Goal: Task Accomplishment & Management: Manage account settings

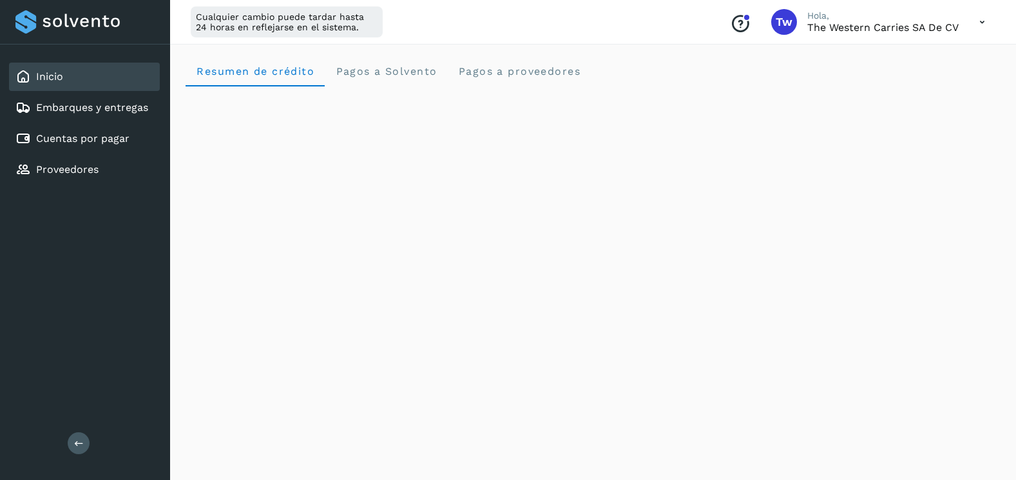
scroll to position [644, 0]
click at [93, 128] on div "Cuentas por pagar" at bounding box center [84, 138] width 151 height 28
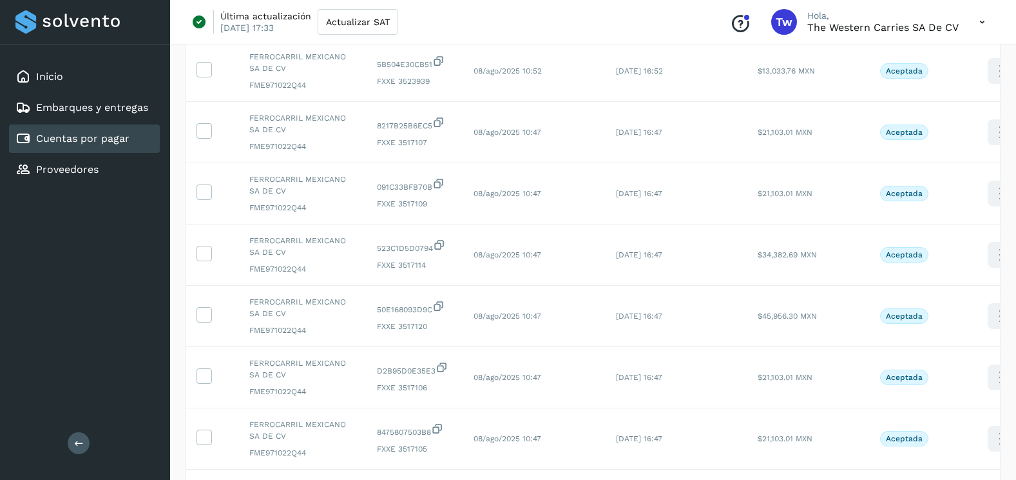
scroll to position [431, 0]
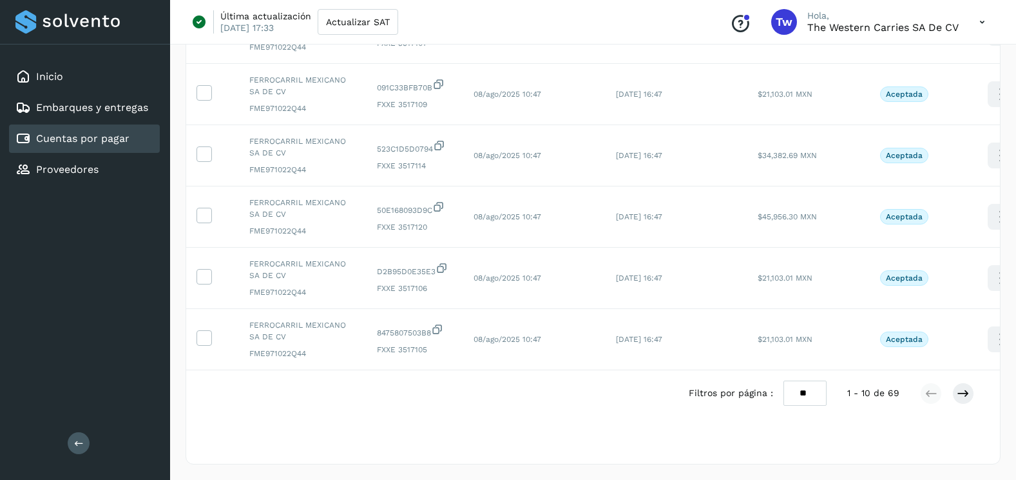
click at [808, 398] on select "** ** **" at bounding box center [805, 392] width 43 height 25
select select "**"
click at [784, 380] on select "** ** **" at bounding box center [805, 392] width 43 height 25
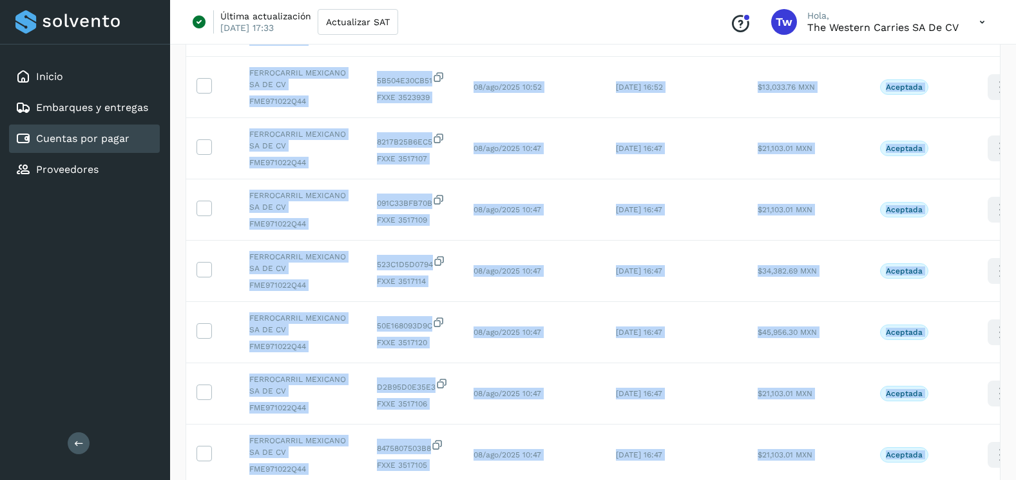
scroll to position [0, 0]
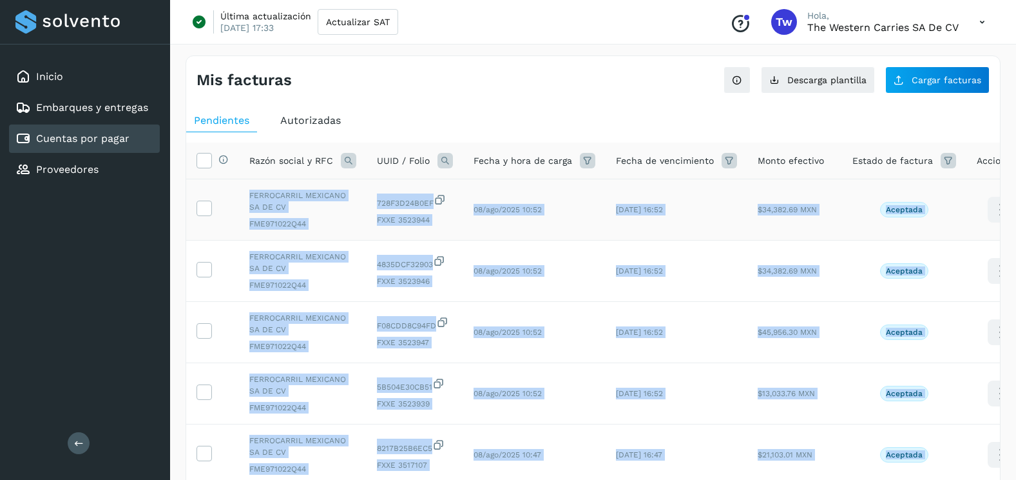
drag, startPoint x: 946, startPoint y: 269, endPoint x: 251, endPoint y: 196, distance: 699.2
copy tbody "FERROCARRIL MEXICANO SA DE CV FME971022Q44 728F3D24B0EF FXXE 3523944 08/ago/202…"
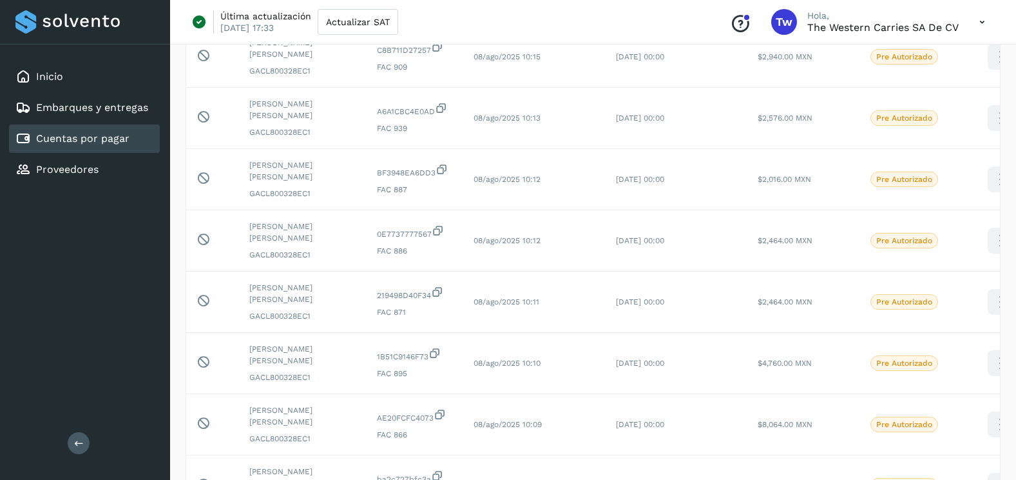
scroll to position [2884, 0]
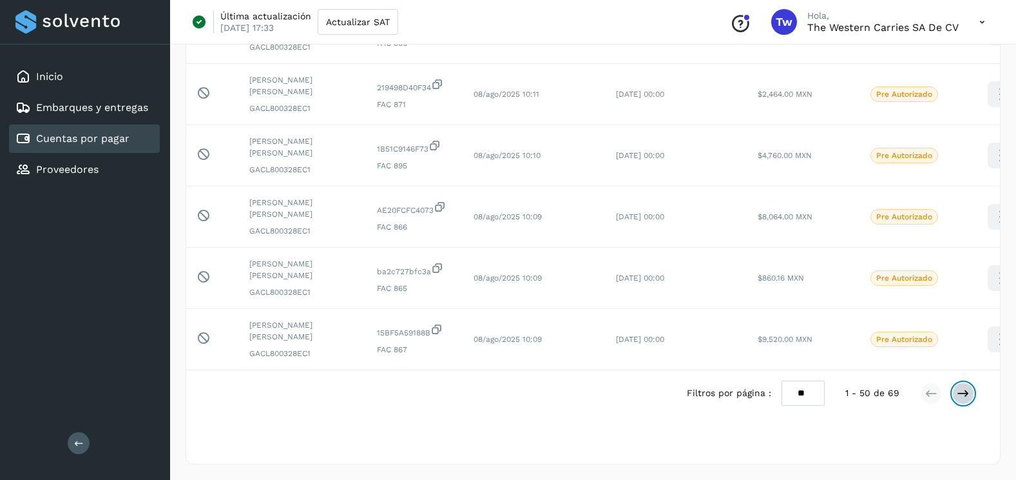
click at [961, 393] on icon at bounding box center [963, 393] width 13 height 13
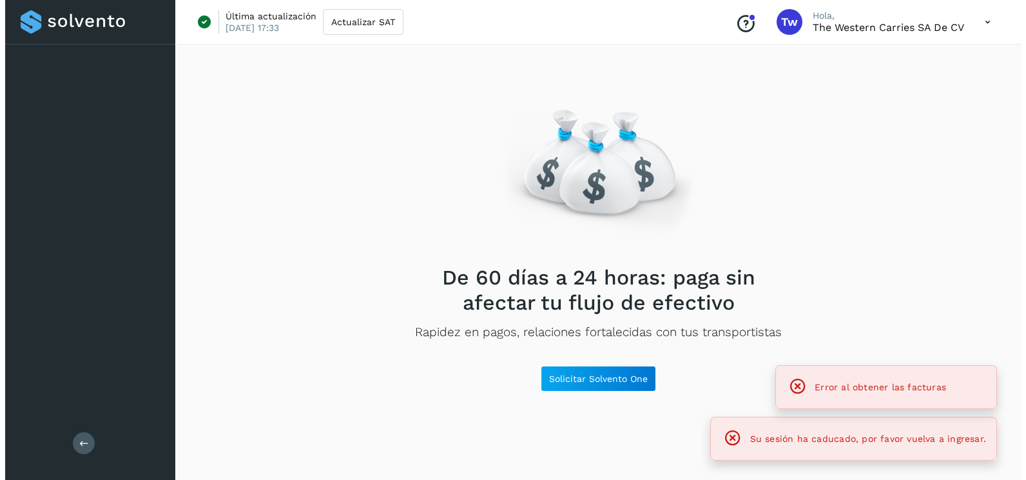
scroll to position [0, 0]
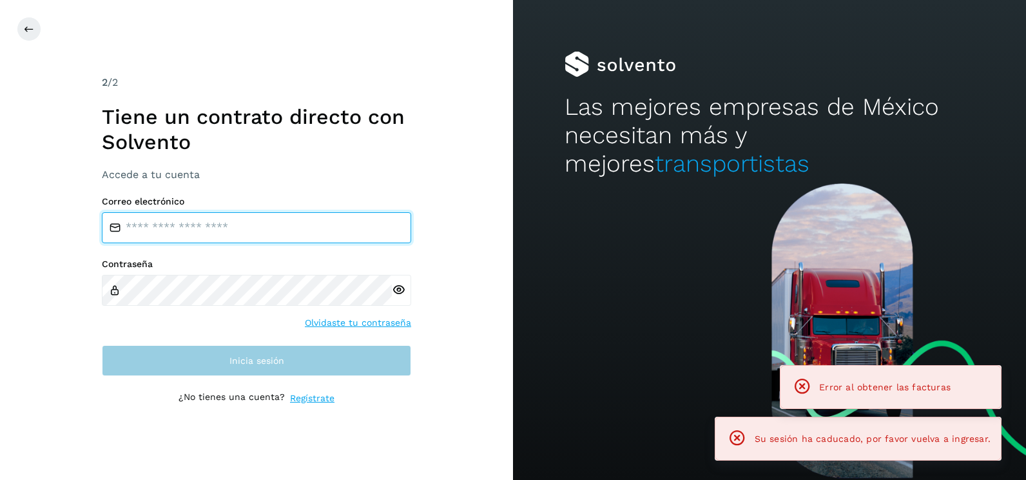
type input "**********"
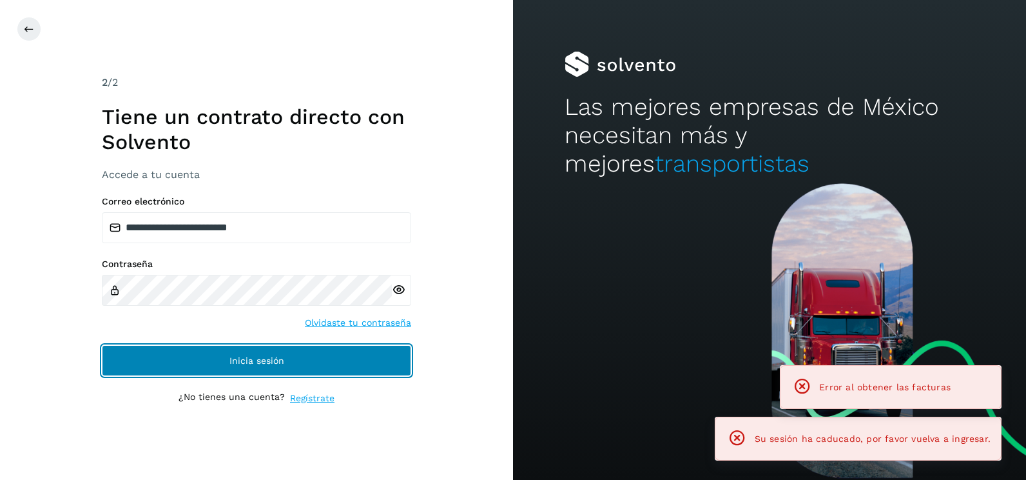
click at [387, 360] on button "Inicia sesión" at bounding box center [256, 360] width 309 height 31
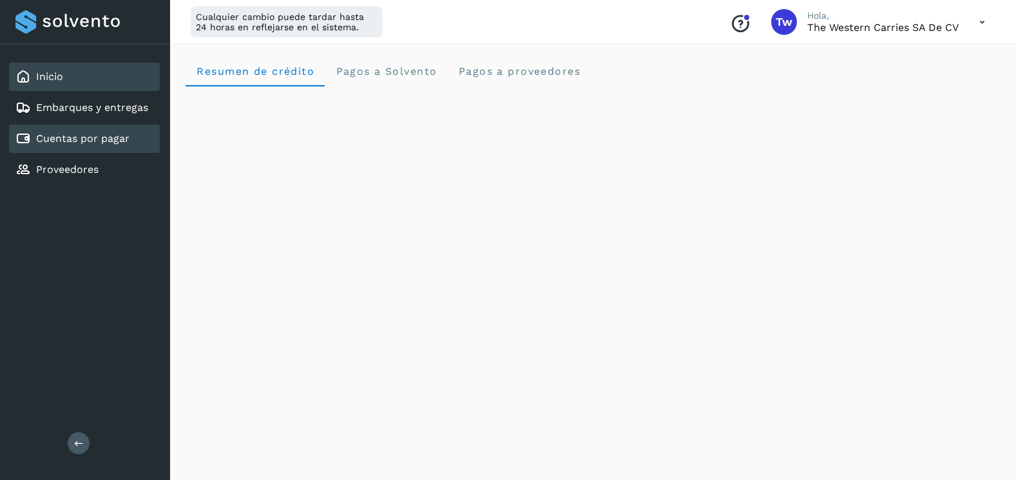
click at [140, 139] on div "Cuentas por pagar" at bounding box center [84, 138] width 151 height 28
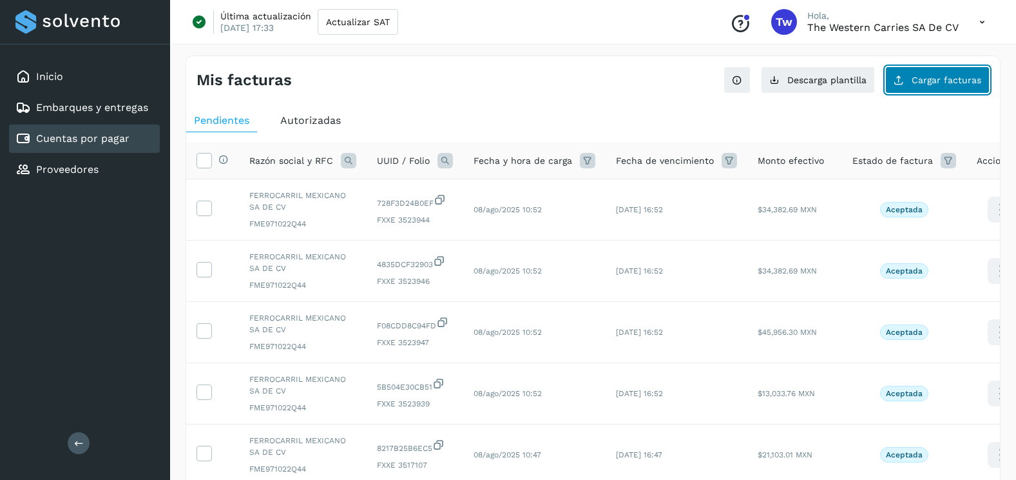
click at [908, 70] on button "Cargar facturas" at bounding box center [938, 79] width 104 height 27
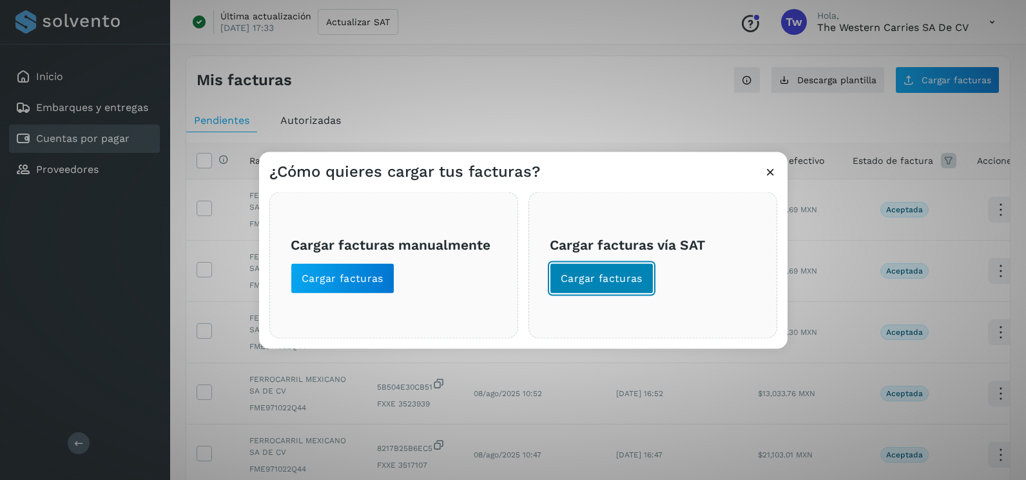
click at [649, 288] on button "Cargar facturas" at bounding box center [602, 278] width 104 height 31
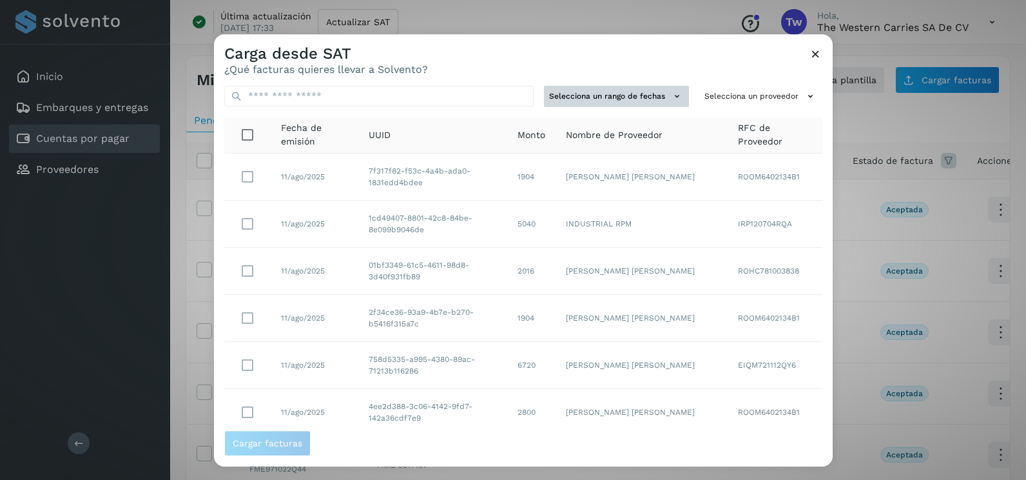
click at [639, 89] on button "Selecciona un rango de fechas" at bounding box center [616, 96] width 145 height 21
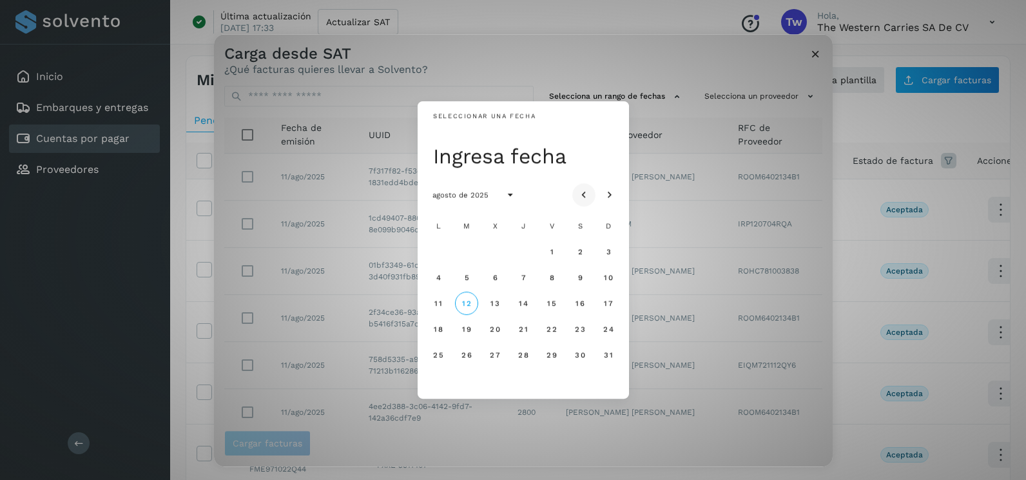
click at [581, 193] on icon "Mes anterior" at bounding box center [583, 195] width 13 height 13
click at [522, 361] on button "31" at bounding box center [523, 354] width 23 height 23
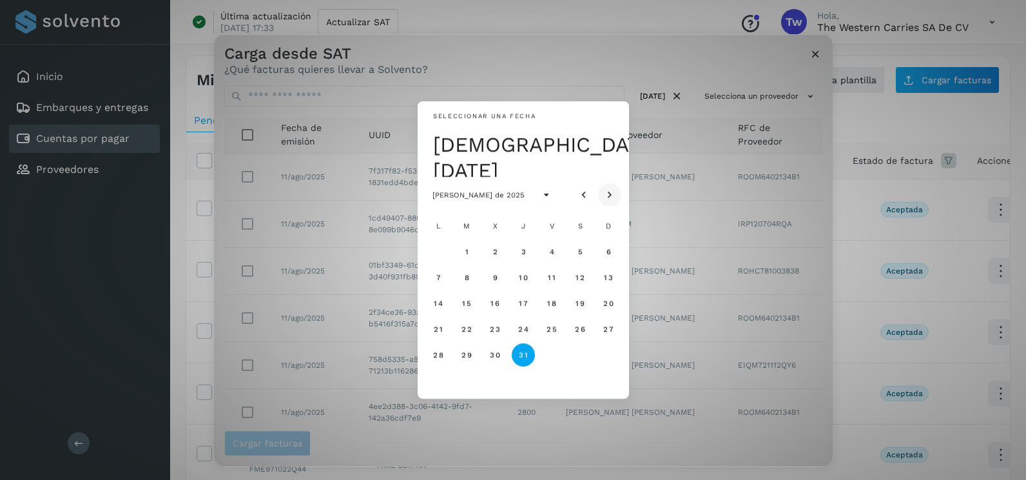
click at [611, 189] on icon "Mes siguiente" at bounding box center [609, 195] width 13 height 13
click at [550, 246] on button "1" at bounding box center [551, 251] width 23 height 23
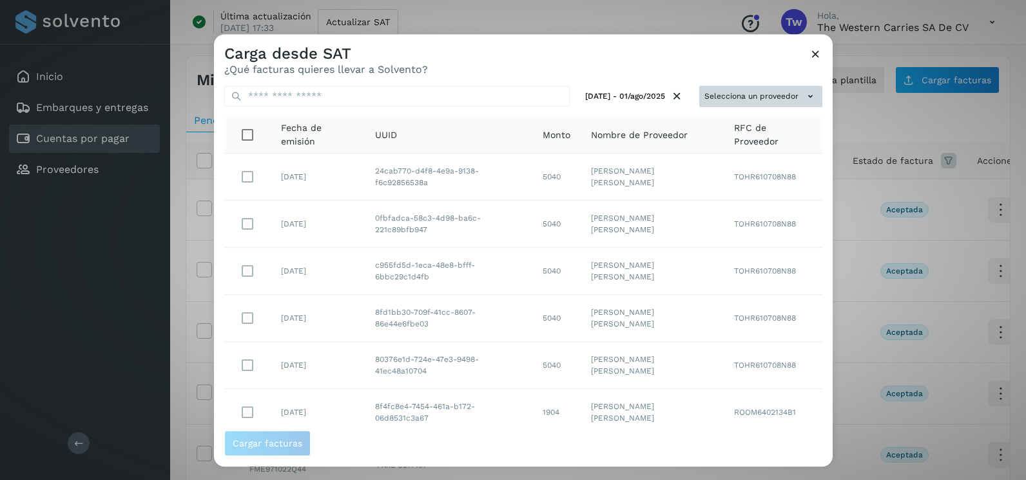
click at [738, 98] on button "Selecciona un proveedor" at bounding box center [760, 96] width 123 height 21
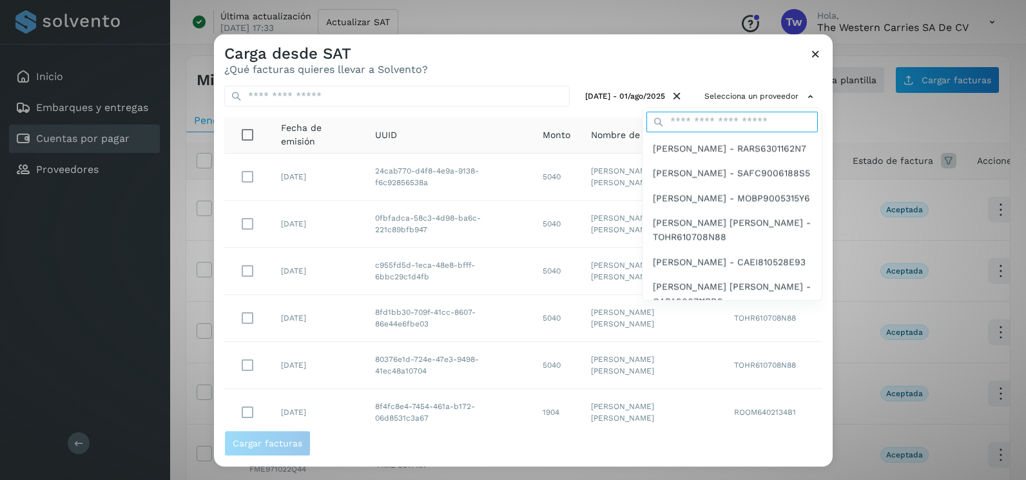
click at [737, 115] on input "text" at bounding box center [731, 121] width 171 height 21
type input "****"
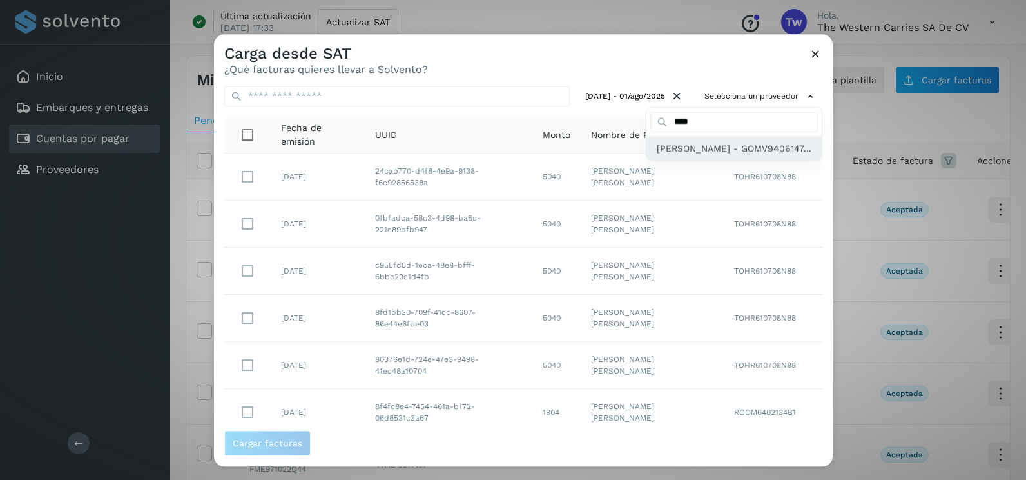
click at [718, 150] on span "VIRIDIANA GONZALEZ MENDOZA - GOMV9406147..." at bounding box center [734, 148] width 155 height 14
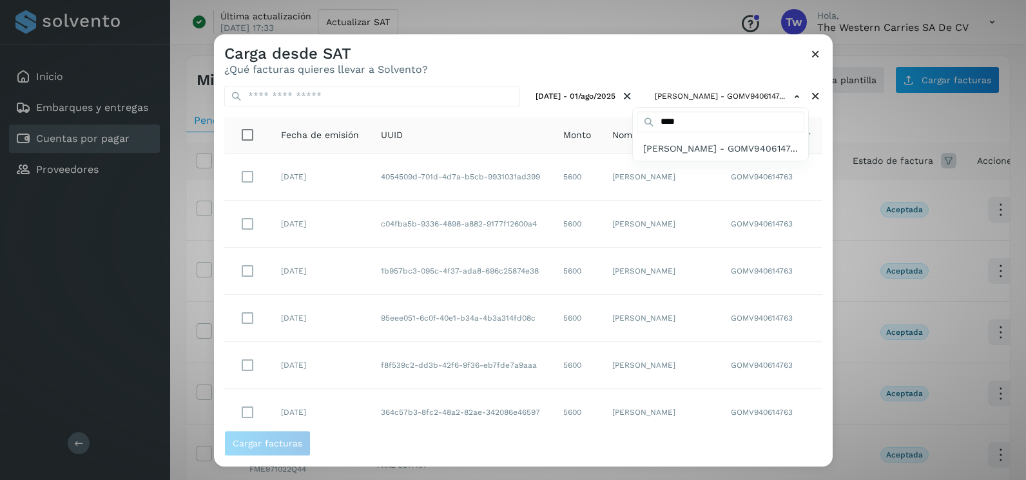
drag, startPoint x: 806, startPoint y: 170, endPoint x: 811, endPoint y: 181, distance: 12.4
click at [810, 170] on div at bounding box center [727, 274] width 1026 height 480
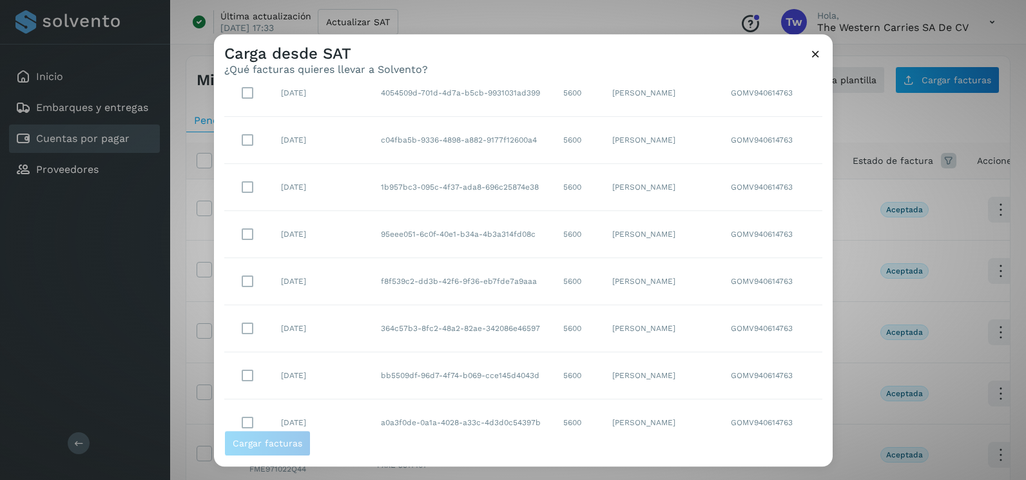
scroll to position [135, 0]
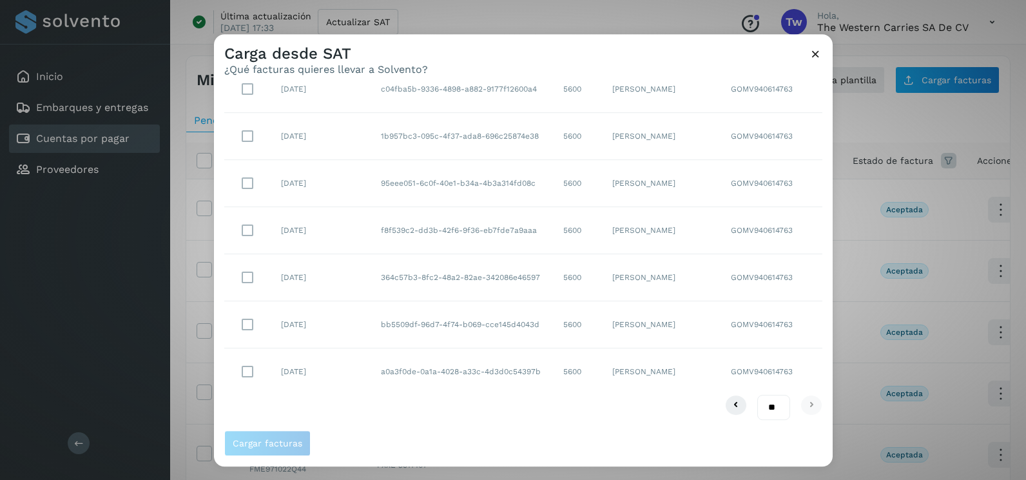
click at [759, 400] on select "** ** **" at bounding box center [773, 406] width 33 height 25
select select "**"
click at [757, 394] on select "** ** **" at bounding box center [773, 406] width 33 height 25
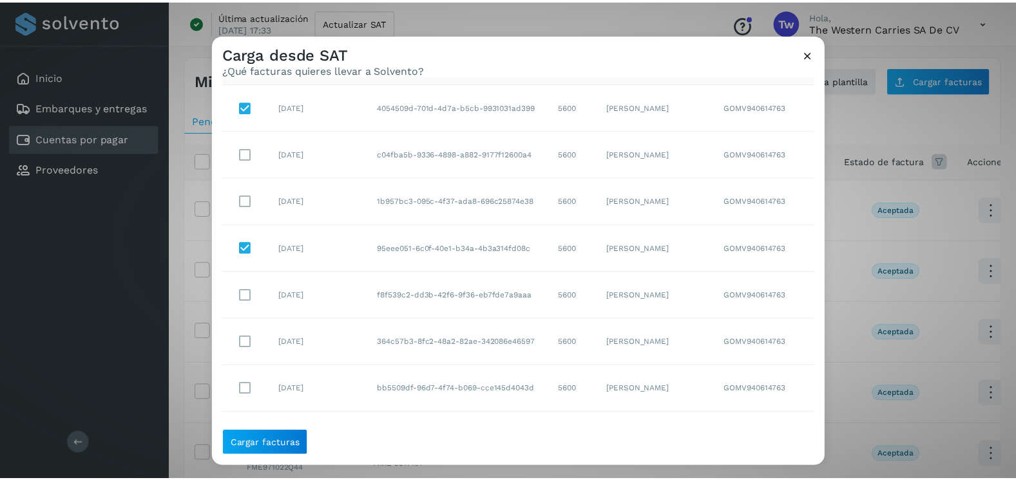
scroll to position [6, 0]
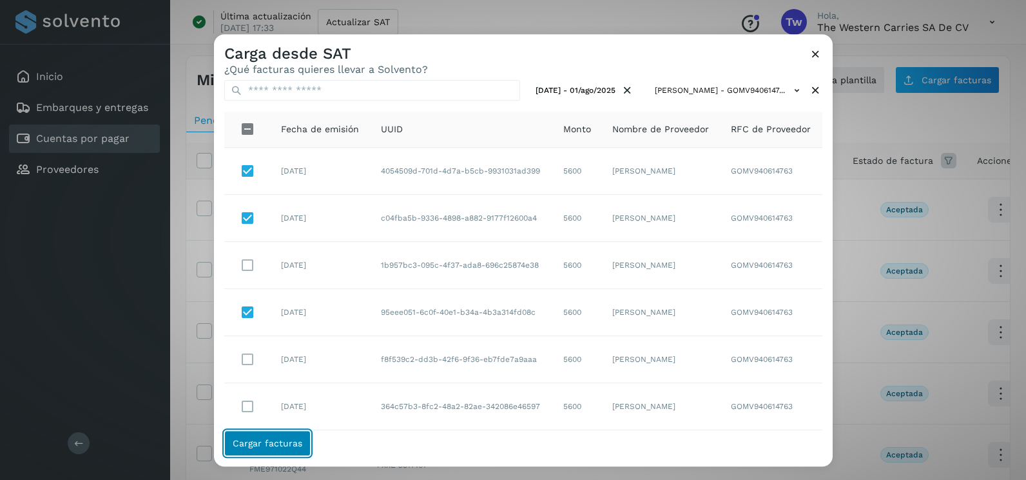
click at [289, 449] on button "Cargar facturas" at bounding box center [267, 443] width 86 height 26
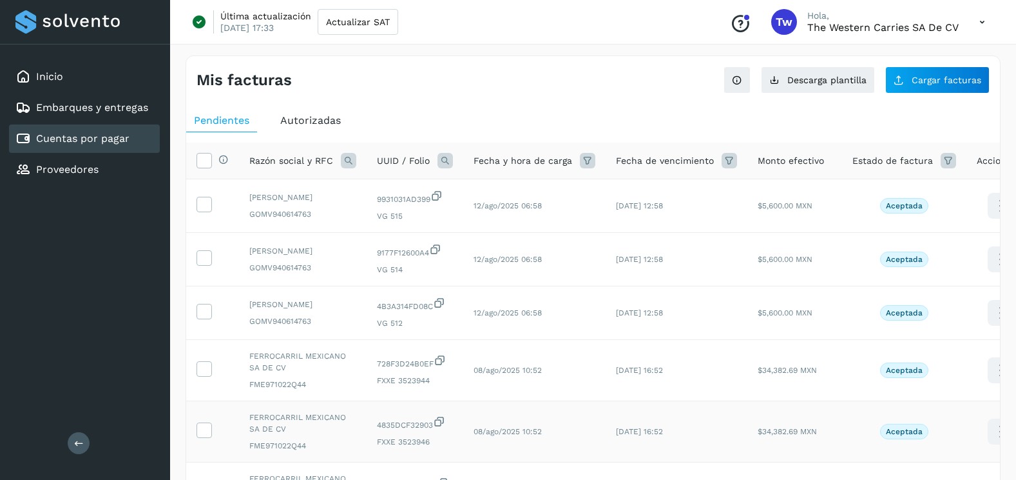
click at [436, 462] on td "4835DCF32903 FXXE 3523946" at bounding box center [415, 431] width 97 height 61
click at [964, 73] on button "Cargar facturas" at bounding box center [938, 79] width 104 height 27
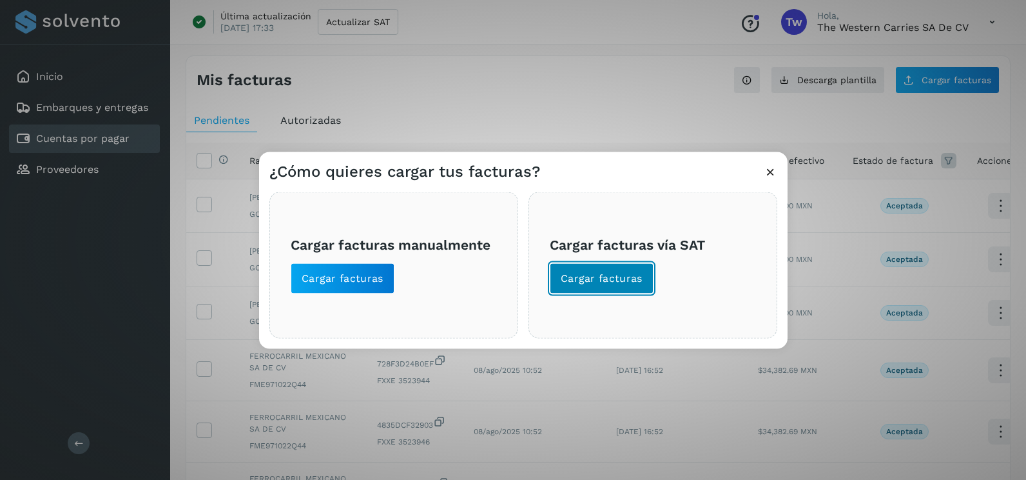
click at [586, 269] on button "Cargar facturas" at bounding box center [602, 278] width 104 height 31
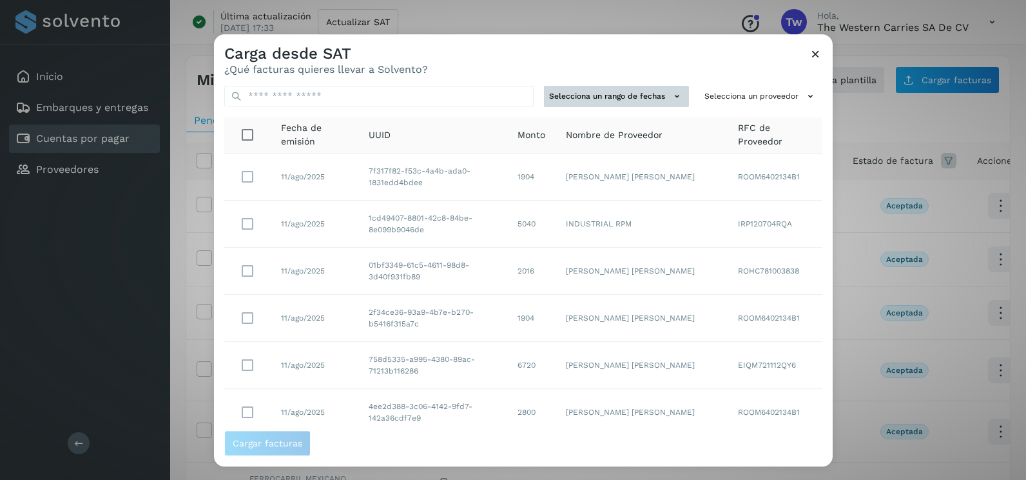
click at [642, 86] on button "Selecciona un rango de fechas" at bounding box center [616, 96] width 145 height 21
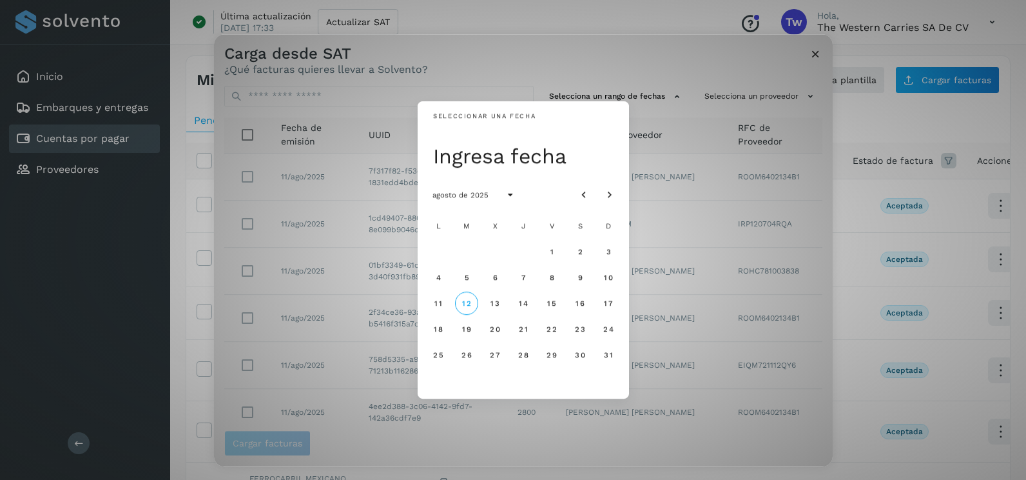
click at [596, 195] on div at bounding box center [596, 194] width 49 height 23
click at [586, 193] on icon "Mes anterior" at bounding box center [583, 195] width 13 height 13
click at [529, 359] on button "31" at bounding box center [523, 354] width 23 height 23
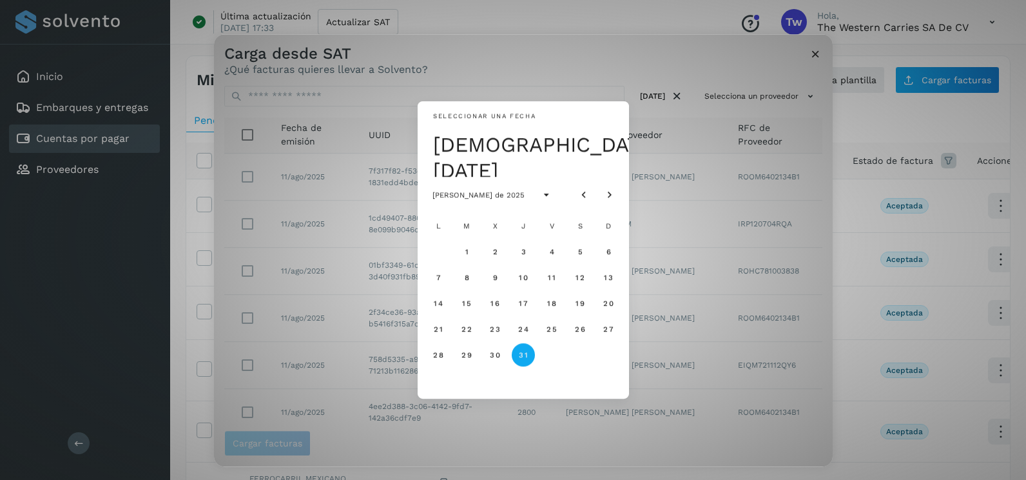
click at [523, 350] on span "31" at bounding box center [523, 354] width 10 height 9
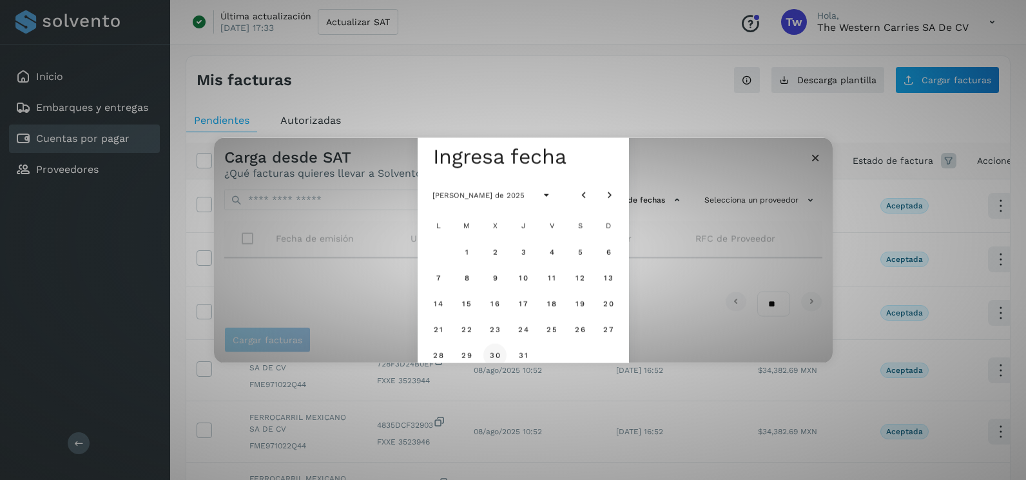
click at [496, 352] on span "30" at bounding box center [494, 354] width 11 height 9
click at [519, 353] on span "31" at bounding box center [523, 354] width 10 height 9
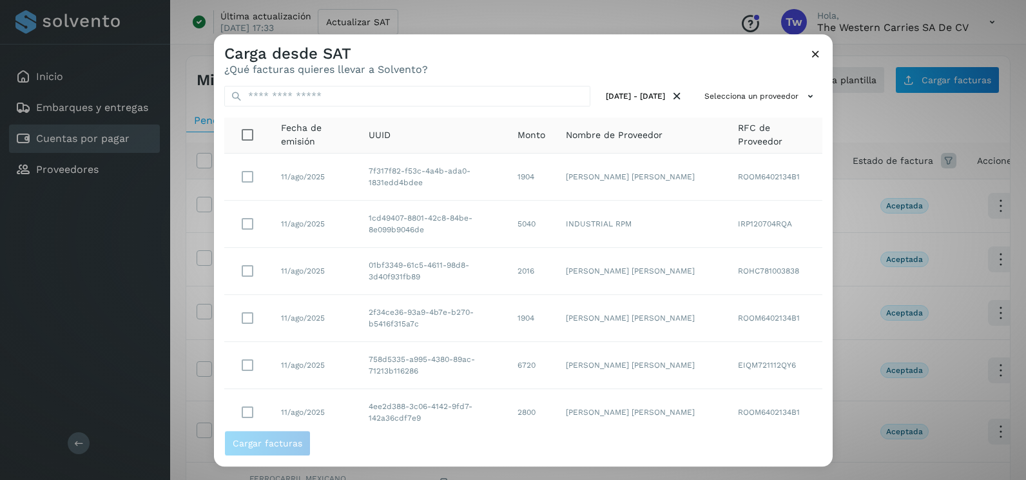
click at [791, 198] on td "ROOM6402134B1" at bounding box center [775, 176] width 95 height 47
click at [755, 110] on div "30/jul/2025 - 31/jul/2025 Selecciona un proveedor Fecha de emisión UUID Monto N…" at bounding box center [523, 252] width 619 height 354
click at [755, 103] on button "Selecciona un proveedor" at bounding box center [760, 96] width 123 height 21
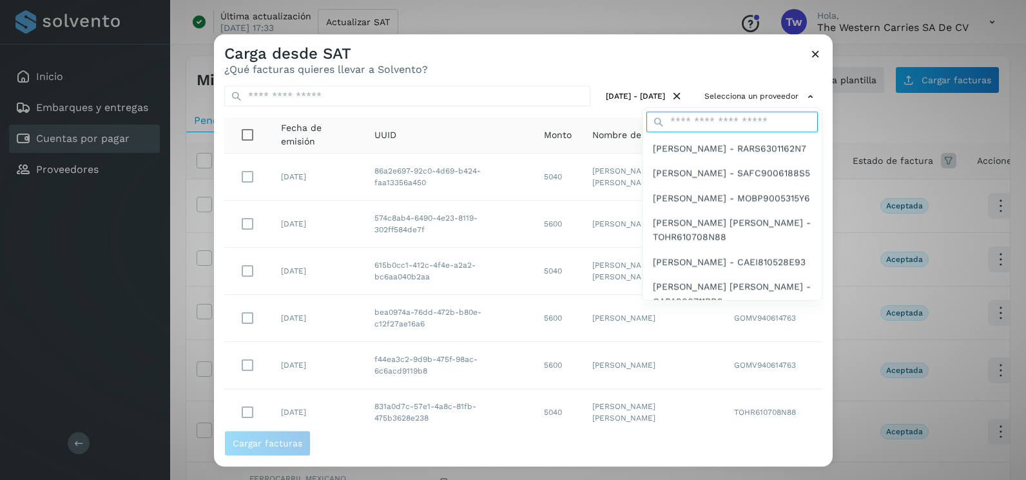
drag, startPoint x: 739, startPoint y: 118, endPoint x: 735, endPoint y: 126, distance: 8.6
click at [739, 118] on input "text" at bounding box center [731, 121] width 171 height 21
type input "****"
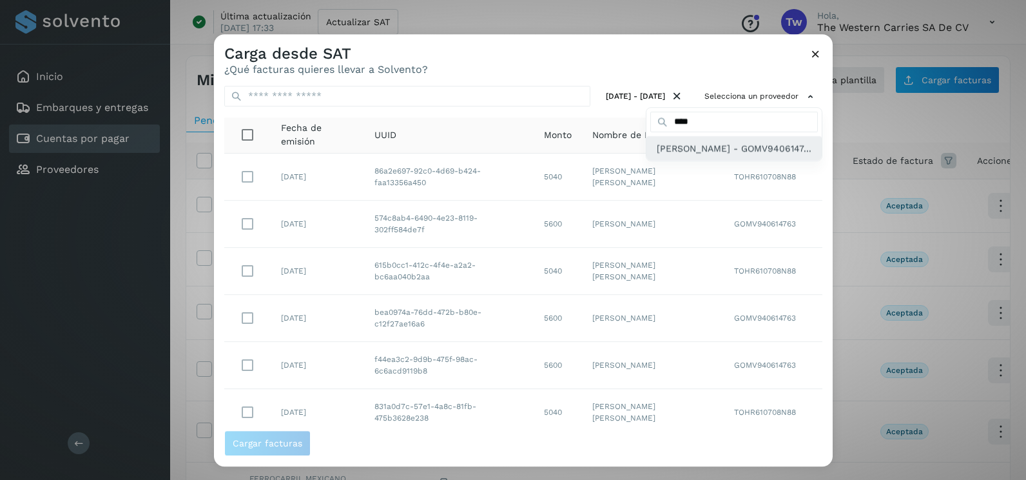
click at [717, 155] on span "VIRIDIANA GONZALEZ MENDOZA - GOMV9406147..." at bounding box center [734, 148] width 155 height 14
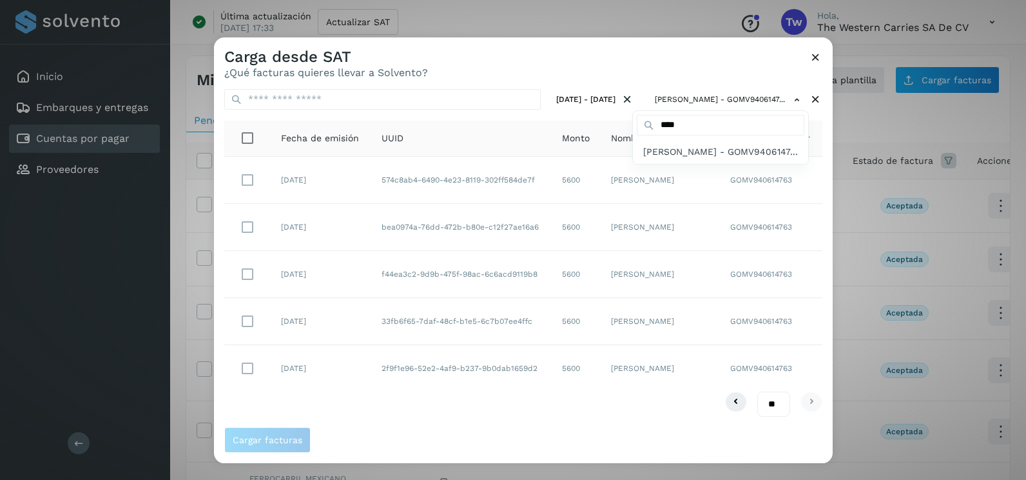
click at [618, 68] on div at bounding box center [727, 277] width 1026 height 480
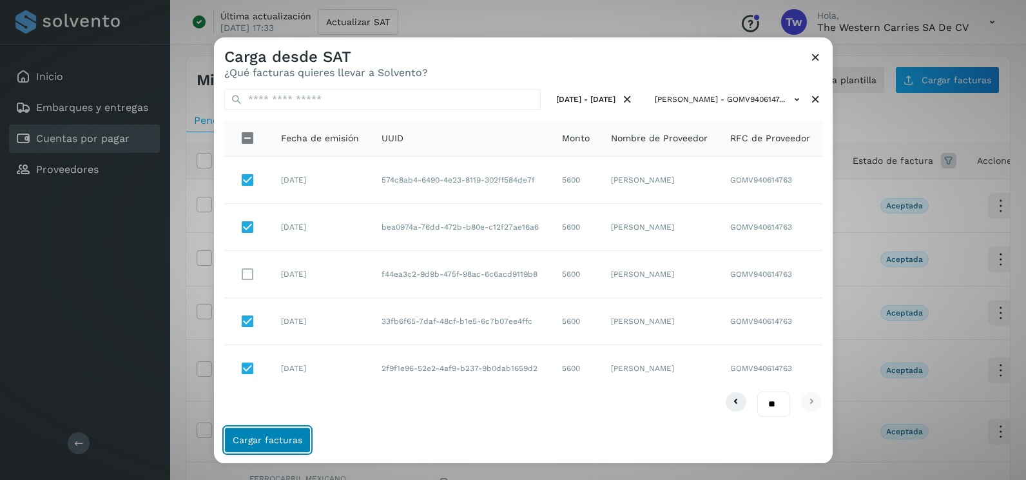
click at [295, 427] on button "Cargar facturas" at bounding box center [267, 440] width 86 height 26
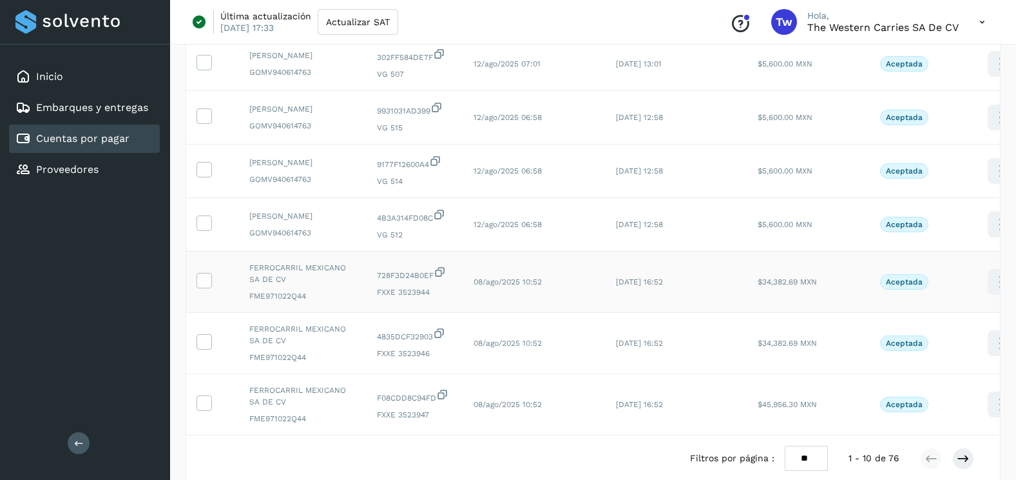
scroll to position [431, 0]
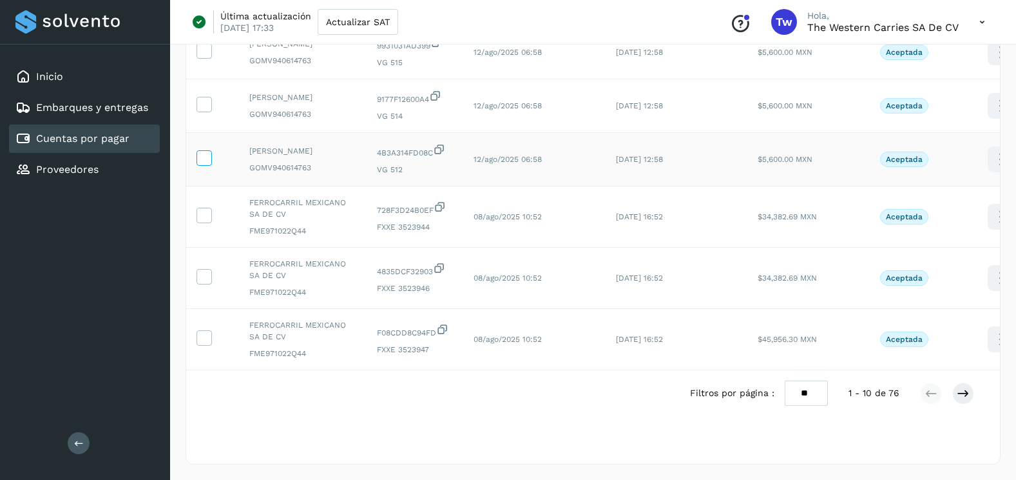
click at [211, 150] on label at bounding box center [204, 157] width 15 height 15
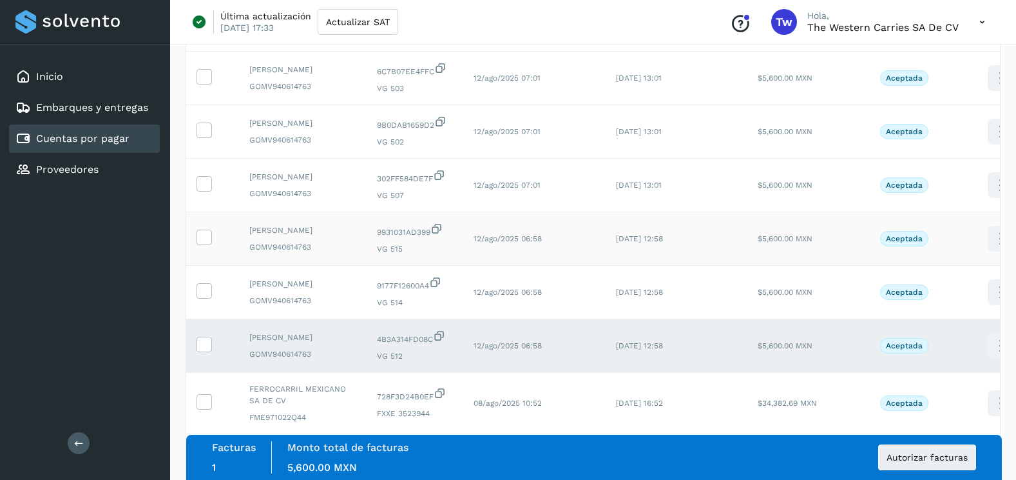
scroll to position [173, 0]
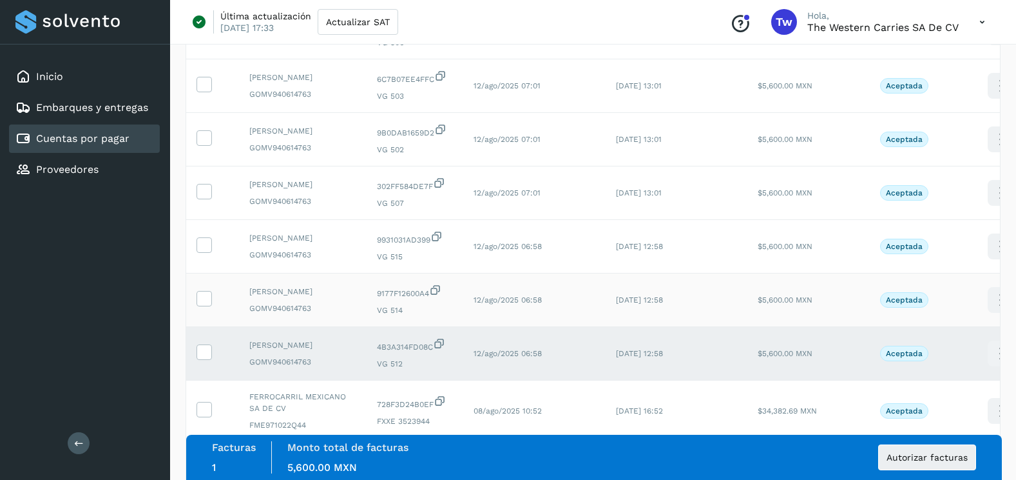
drag, startPoint x: 208, startPoint y: 340, endPoint x: 208, endPoint y: 321, distance: 19.3
click at [207, 304] on icon at bounding box center [204, 298] width 14 height 14
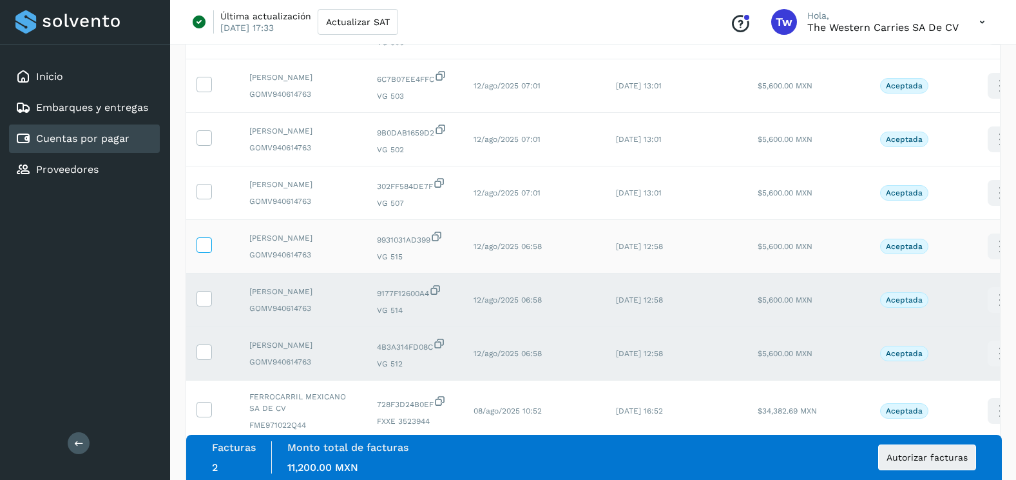
click at [209, 251] on icon at bounding box center [204, 244] width 14 height 14
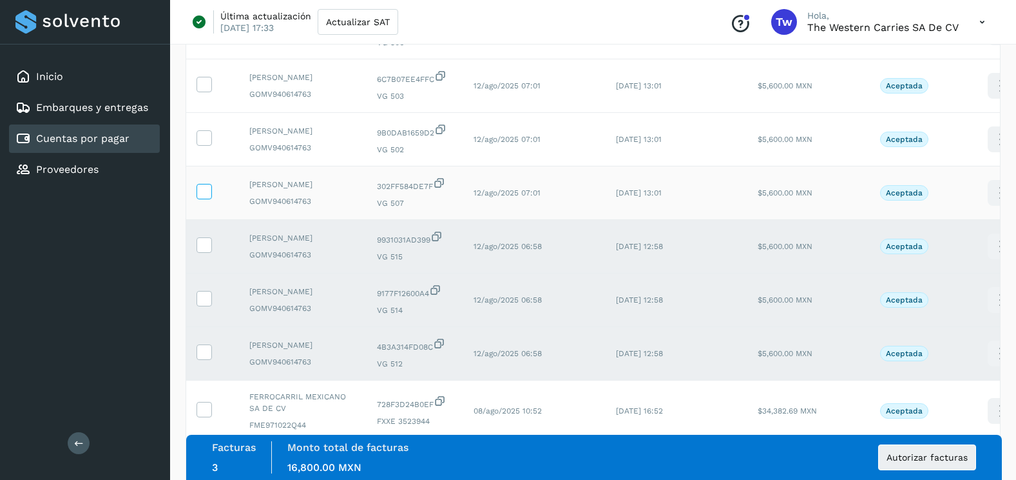
drag, startPoint x: 208, startPoint y: 213, endPoint x: 208, endPoint y: 179, distance: 33.5
click at [208, 197] on icon at bounding box center [204, 191] width 14 height 14
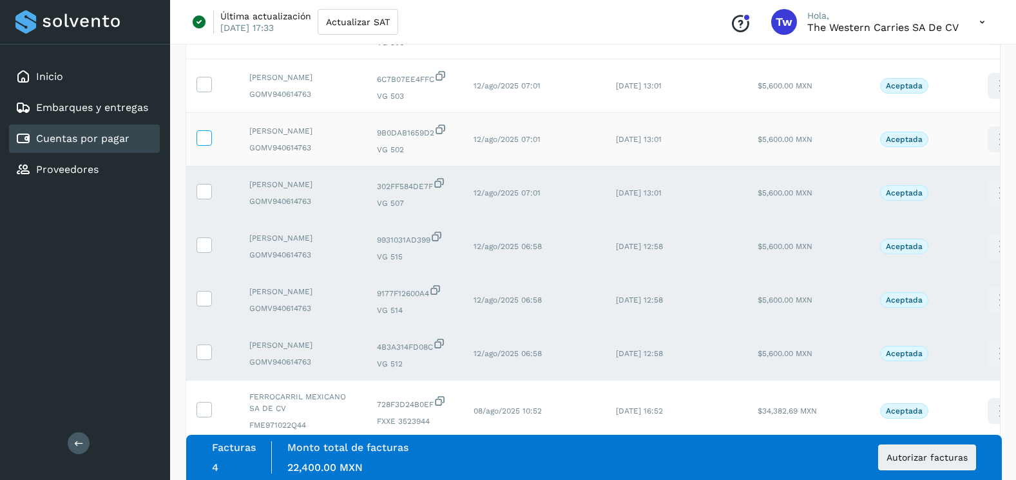
click at [206, 144] on icon at bounding box center [204, 137] width 14 height 14
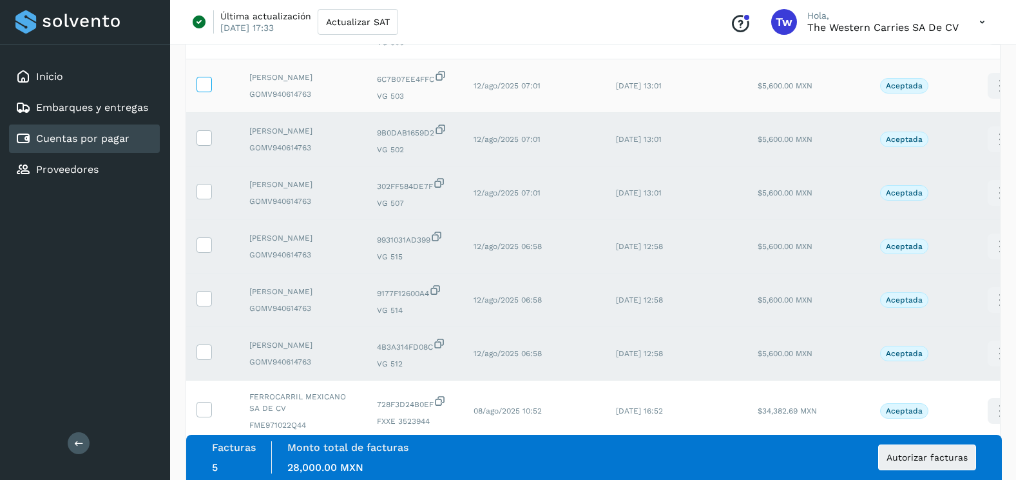
click at [207, 90] on icon at bounding box center [204, 84] width 14 height 14
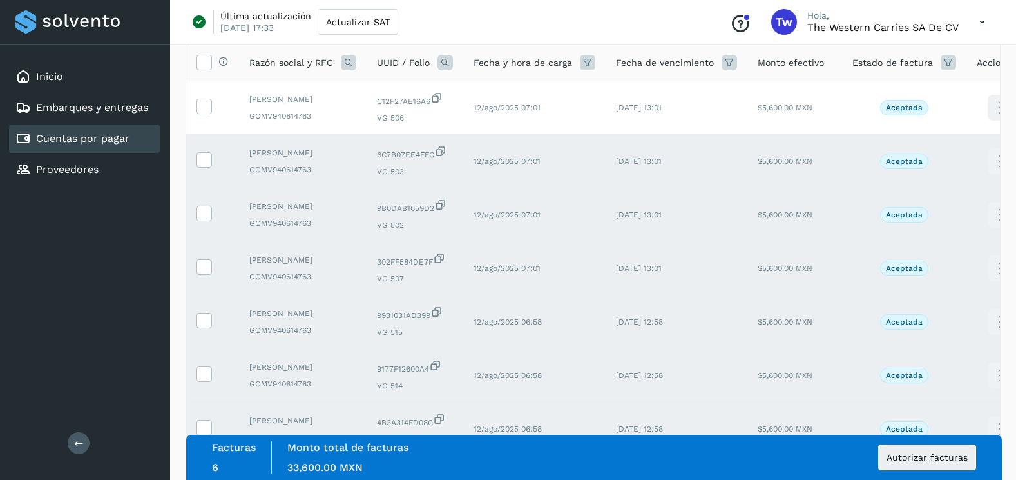
scroll to position [0, 0]
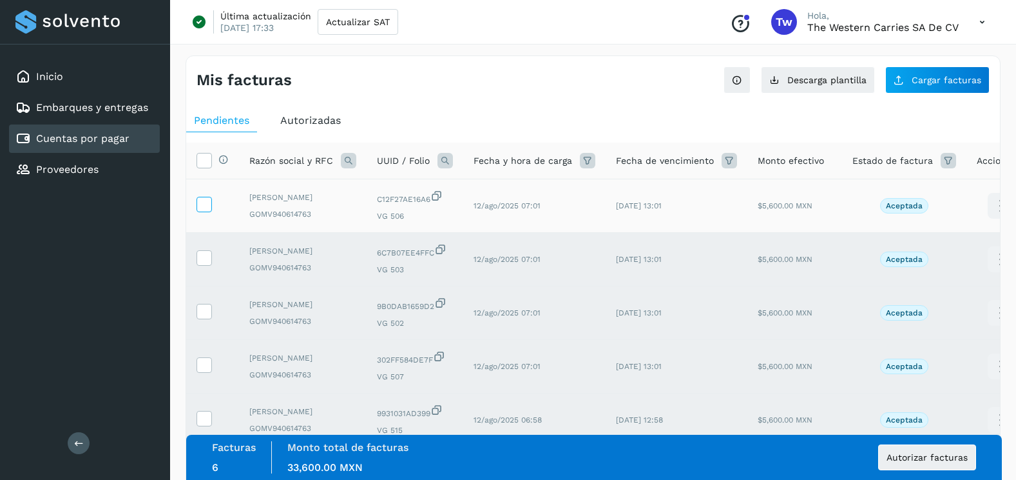
click at [208, 209] on icon at bounding box center [204, 204] width 14 height 14
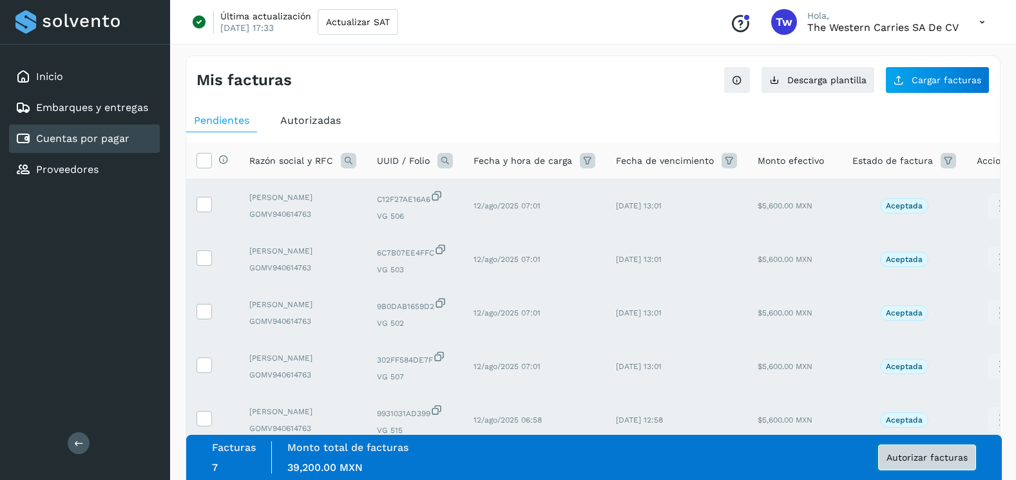
click at [929, 460] on span "Autorizar facturas" at bounding box center [927, 456] width 81 height 9
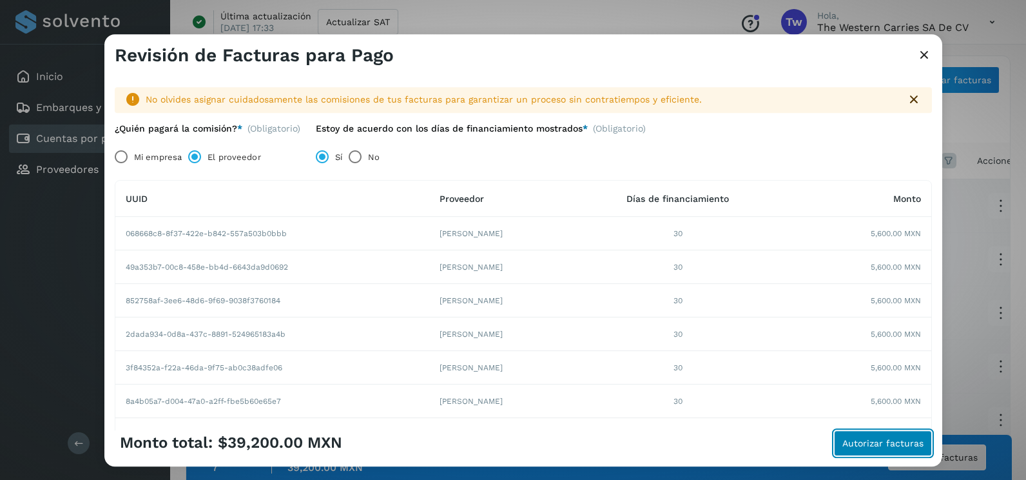
click at [849, 441] on span "Autorizar facturas" at bounding box center [882, 442] width 81 height 9
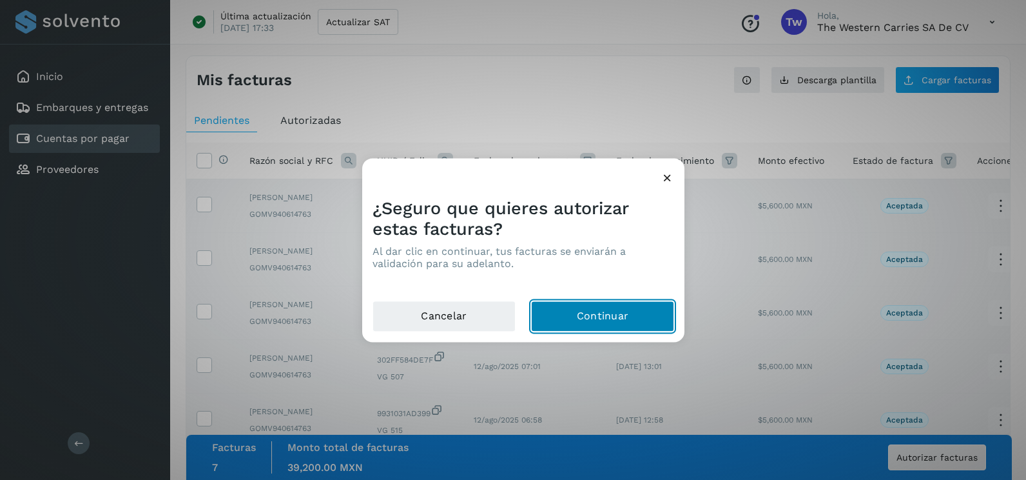
click at [647, 305] on button "Continuar" at bounding box center [602, 316] width 143 height 31
